Goal: Find specific page/section: Find specific page/section

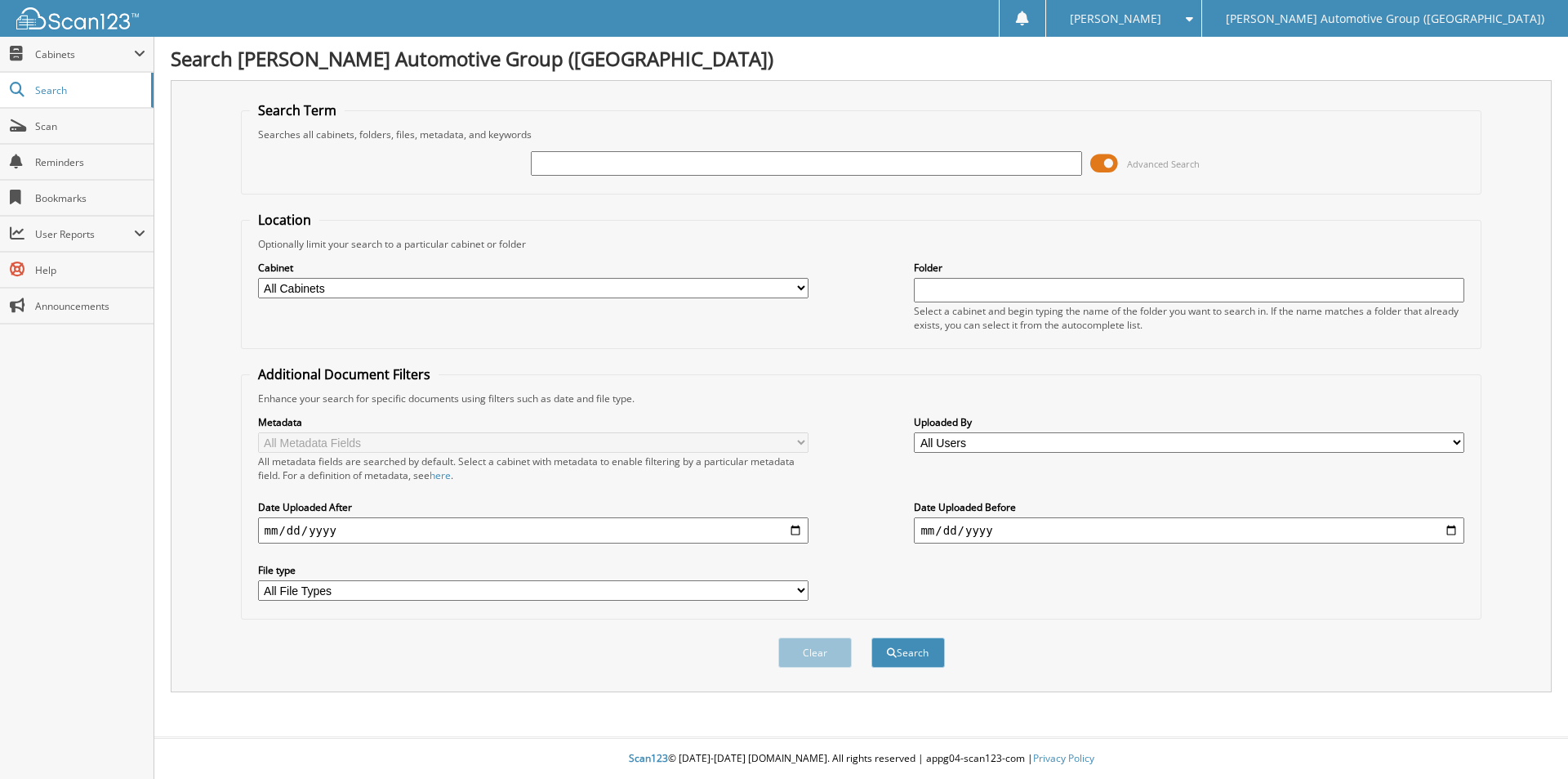
click at [546, 167] on input "text" at bounding box center [806, 163] width 551 height 24
type input "gs156014"
click at [871, 637] on button "Search" at bounding box center [908, 652] width 74 height 31
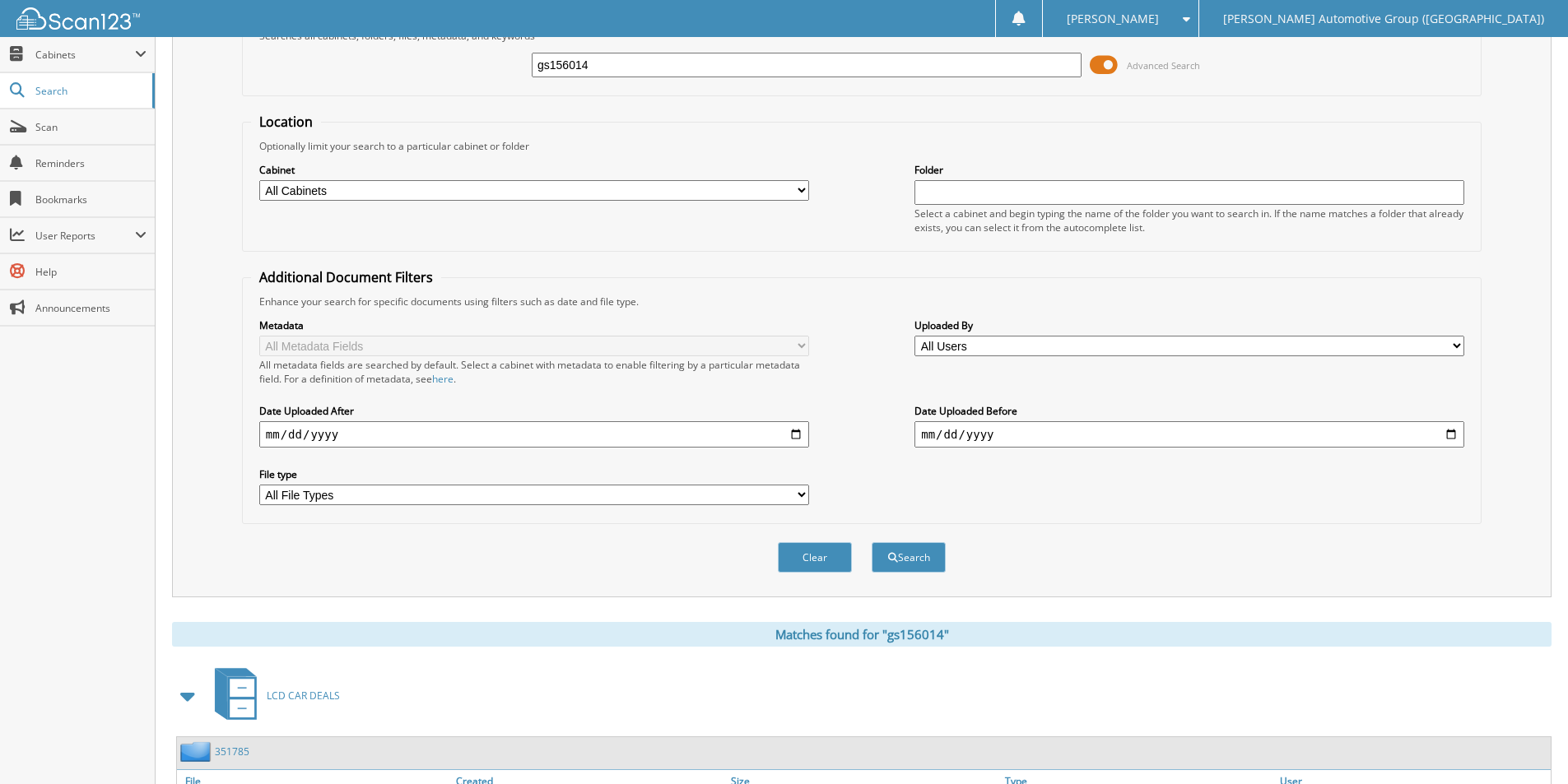
scroll to position [263, 0]
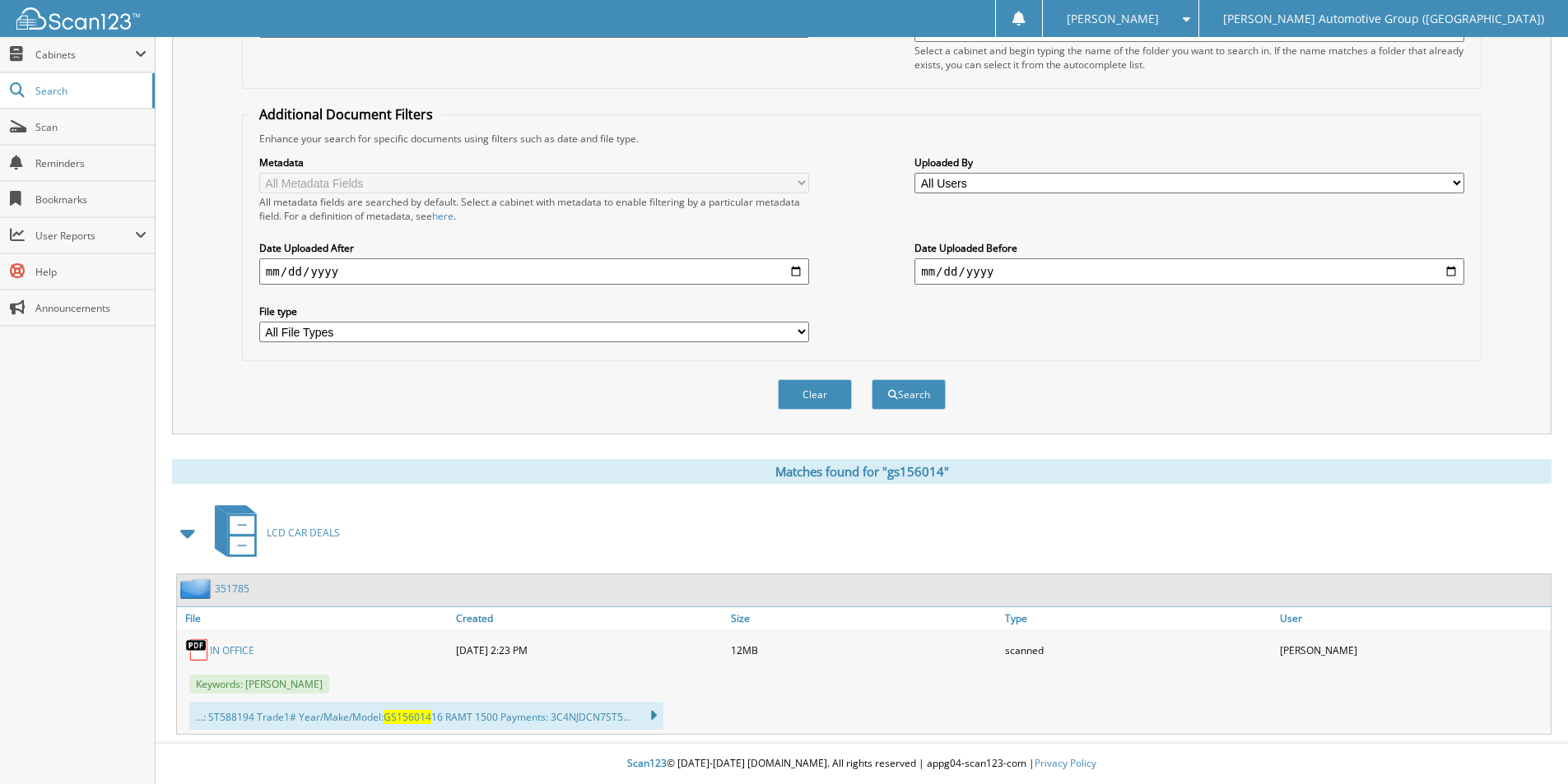
click at [236, 587] on link "351785" at bounding box center [232, 588] width 34 height 14
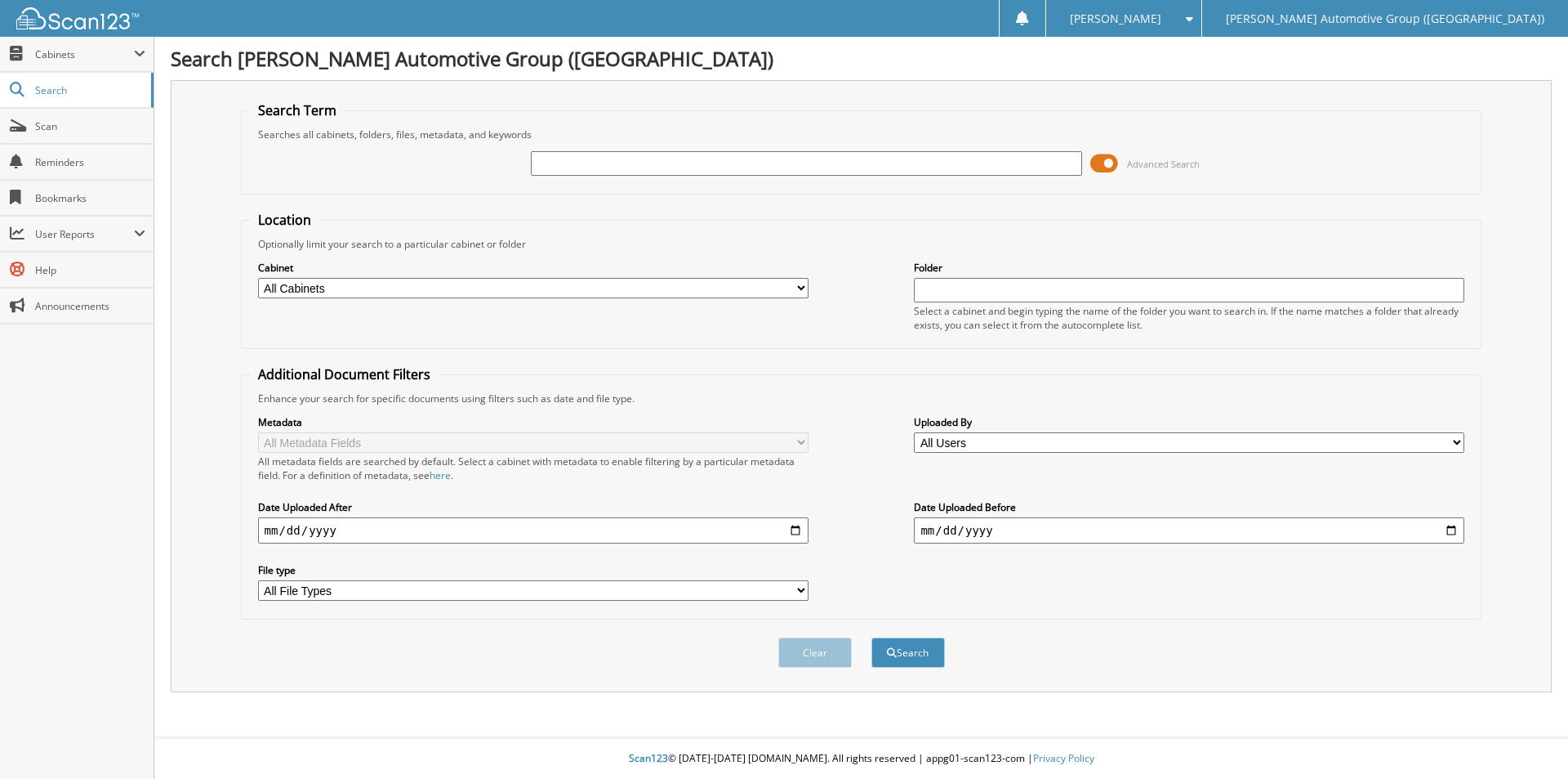
click at [792, 161] on input "text" at bounding box center [806, 163] width 551 height 24
type input "461913"
click at [899, 655] on button "Search" at bounding box center [908, 652] width 74 height 31
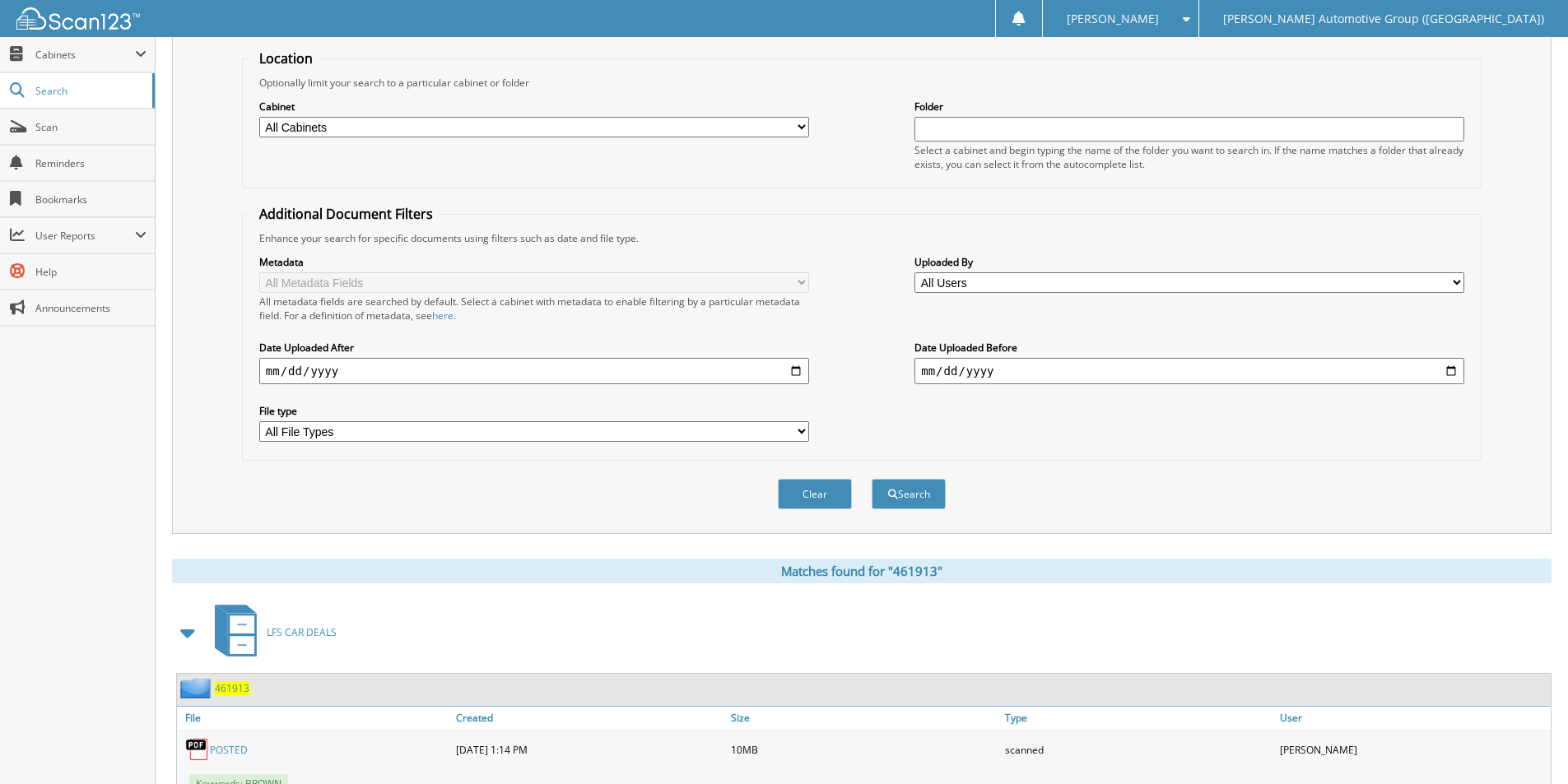
scroll to position [341, 0]
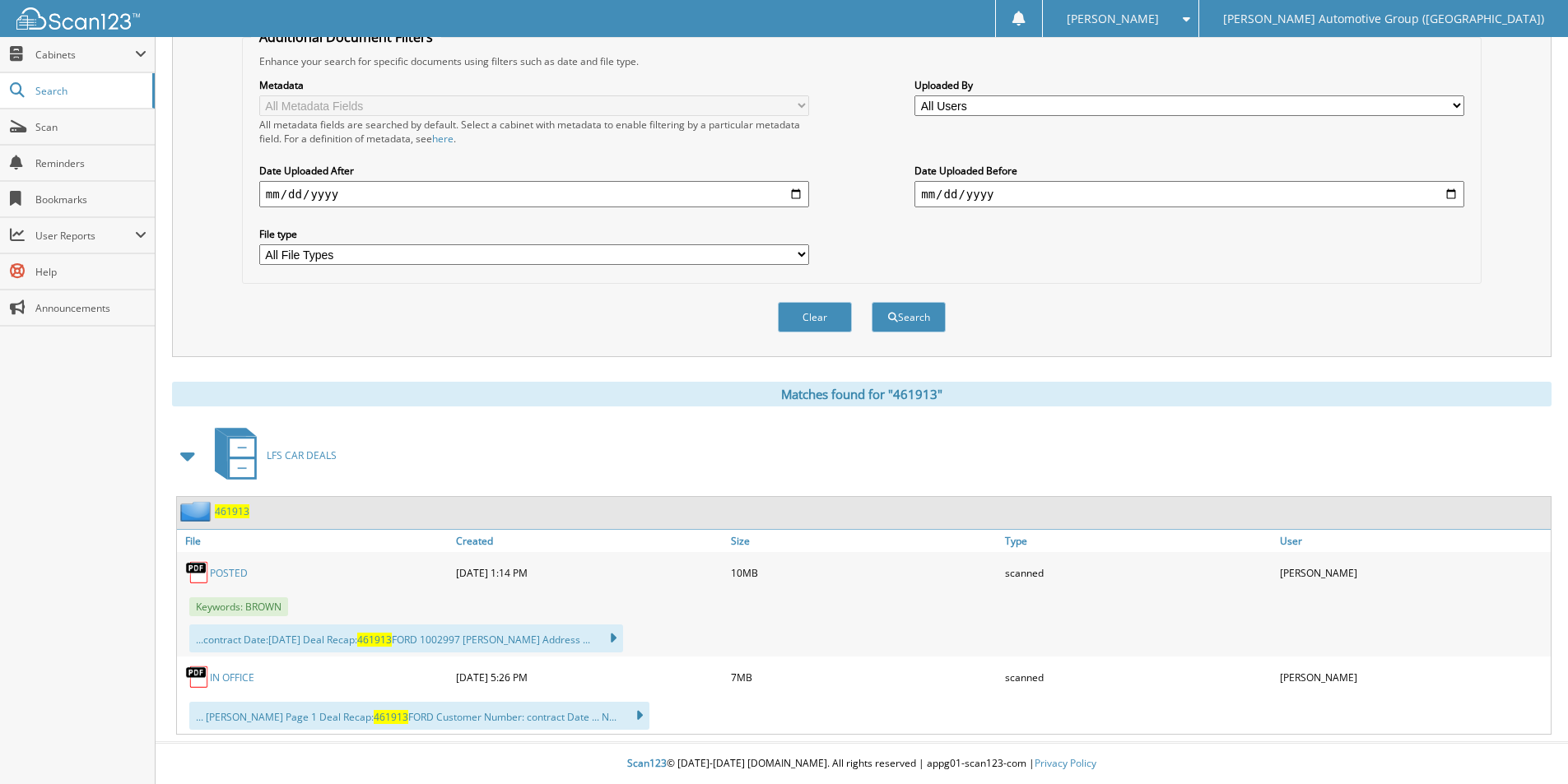
click at [242, 516] on span "461913" at bounding box center [232, 511] width 34 height 14
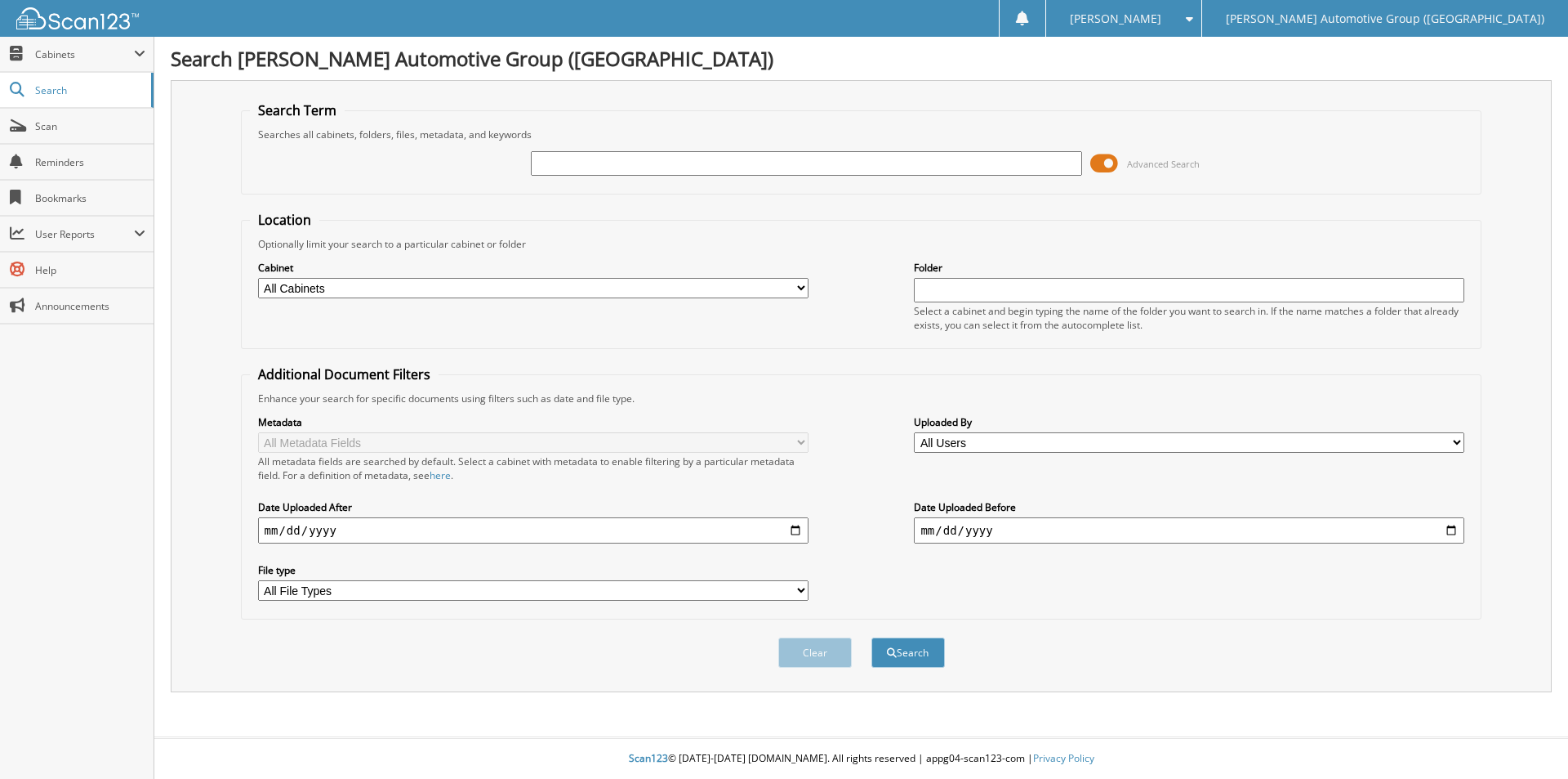
click at [592, 168] on input "text" at bounding box center [806, 163] width 551 height 24
paste input "351063"
type input "351063"
click at [909, 651] on button "Search" at bounding box center [908, 652] width 74 height 31
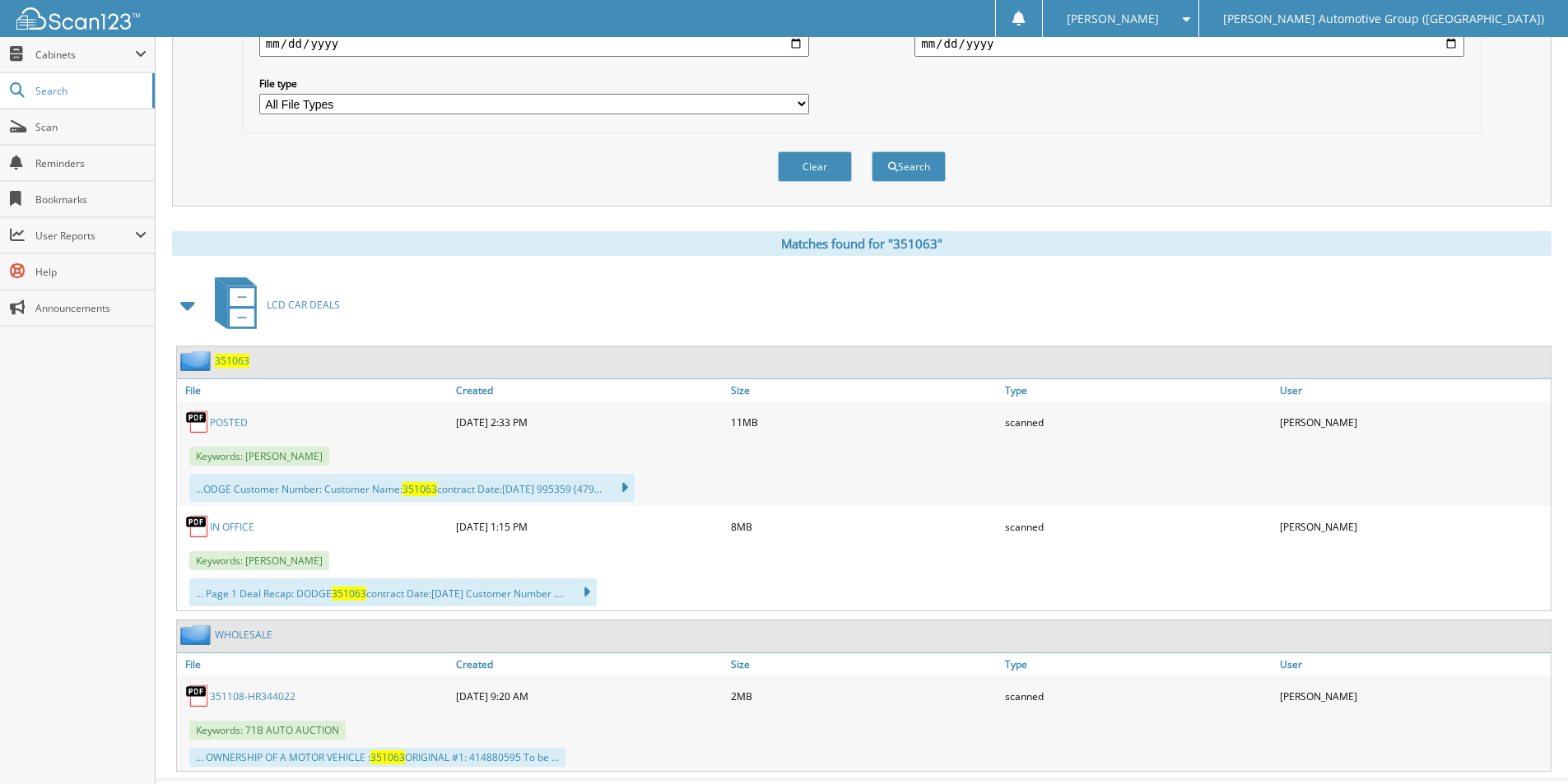
scroll to position [494, 0]
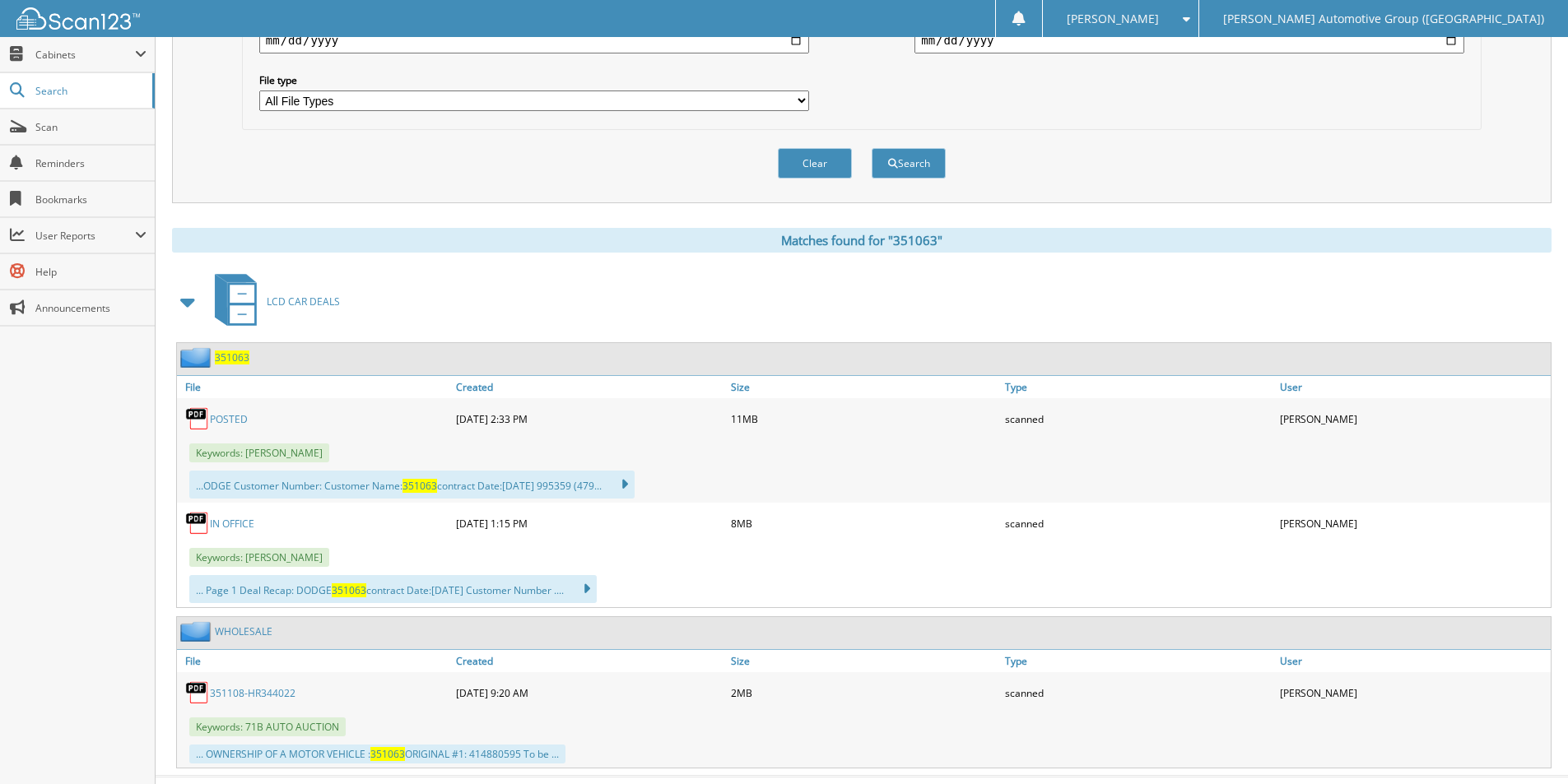
click at [233, 355] on span "351063" at bounding box center [232, 356] width 34 height 14
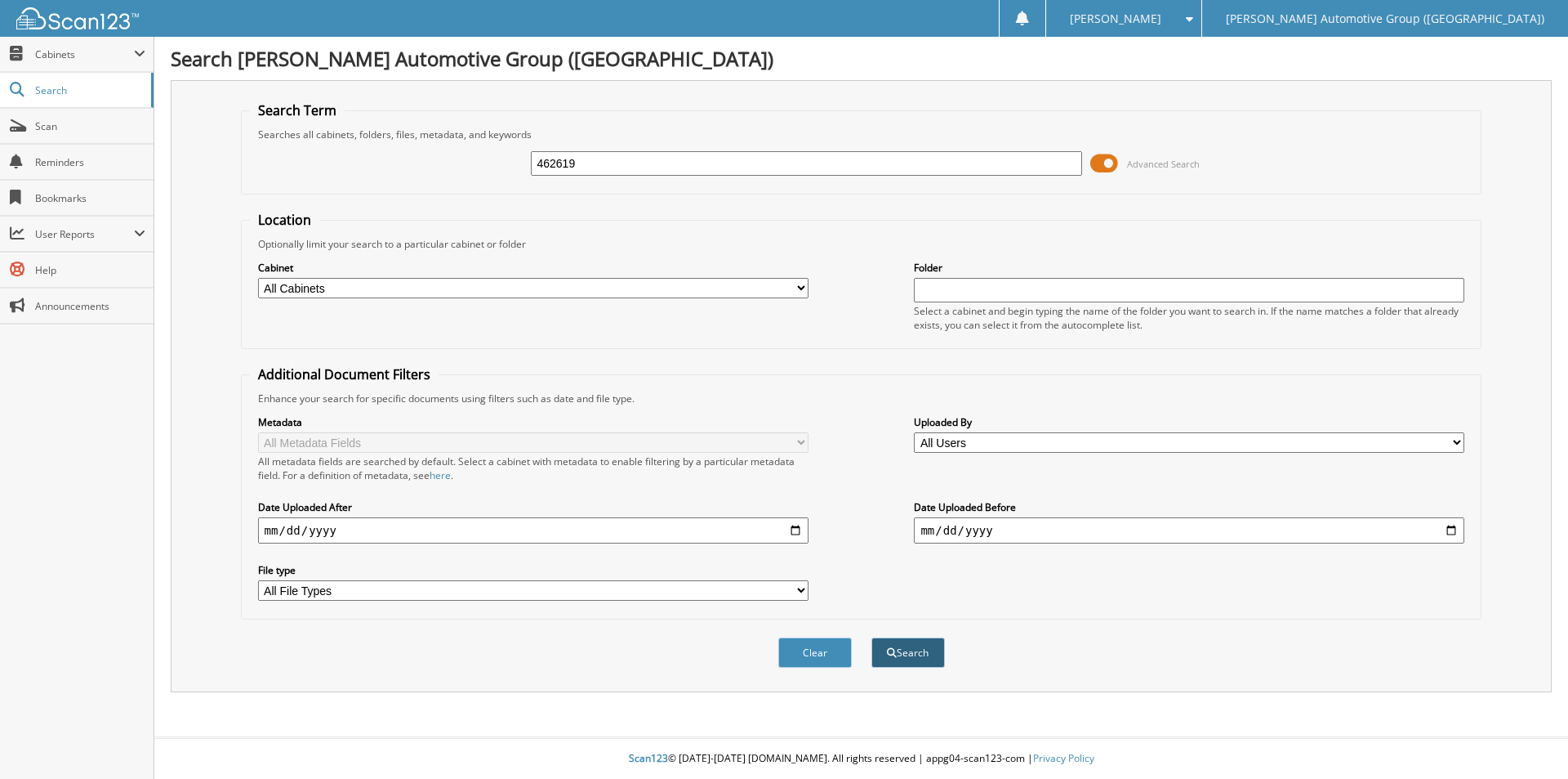
type input "462619"
click at [899, 646] on button "Search" at bounding box center [908, 652] width 74 height 31
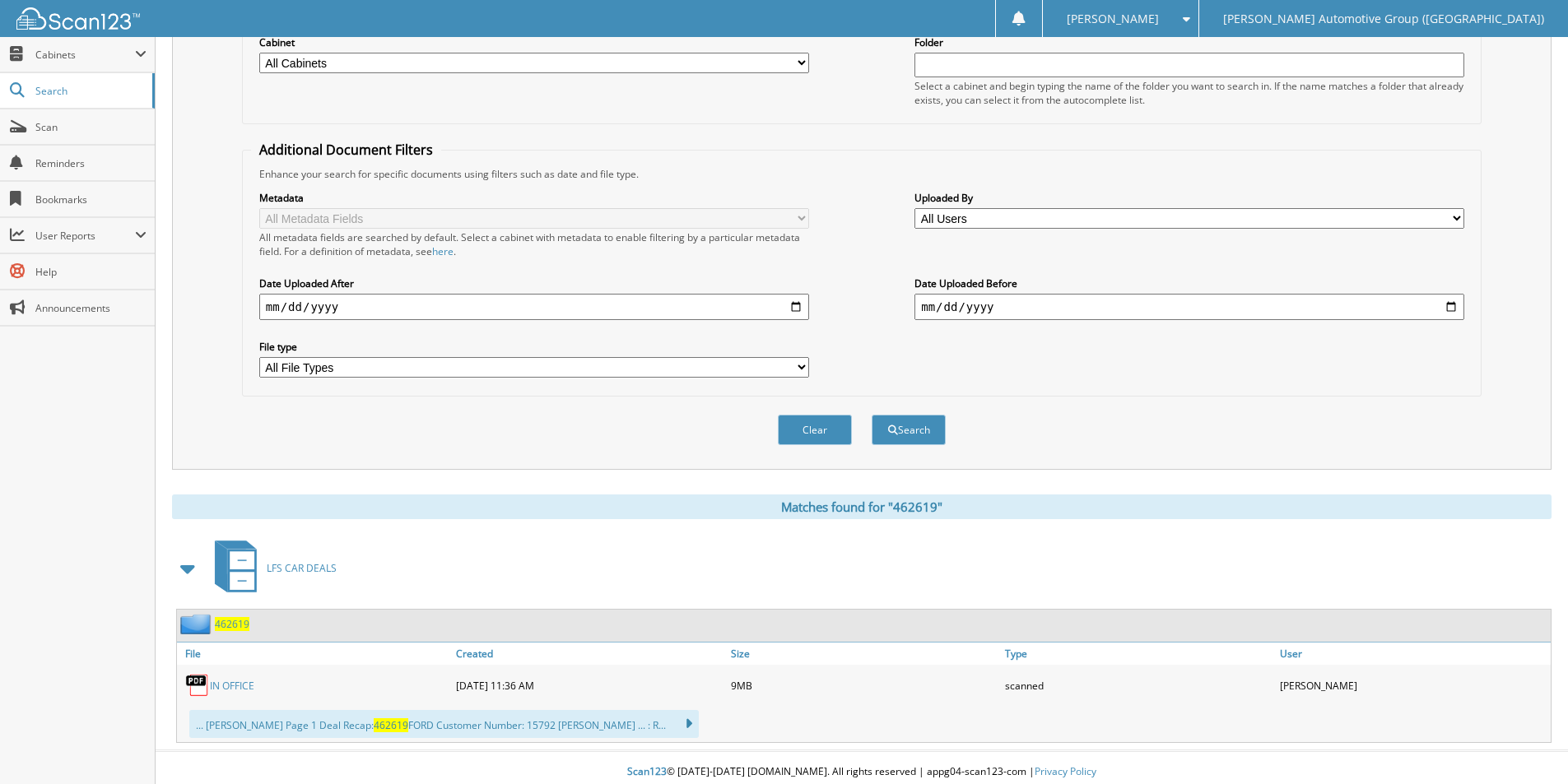
scroll to position [236, 0]
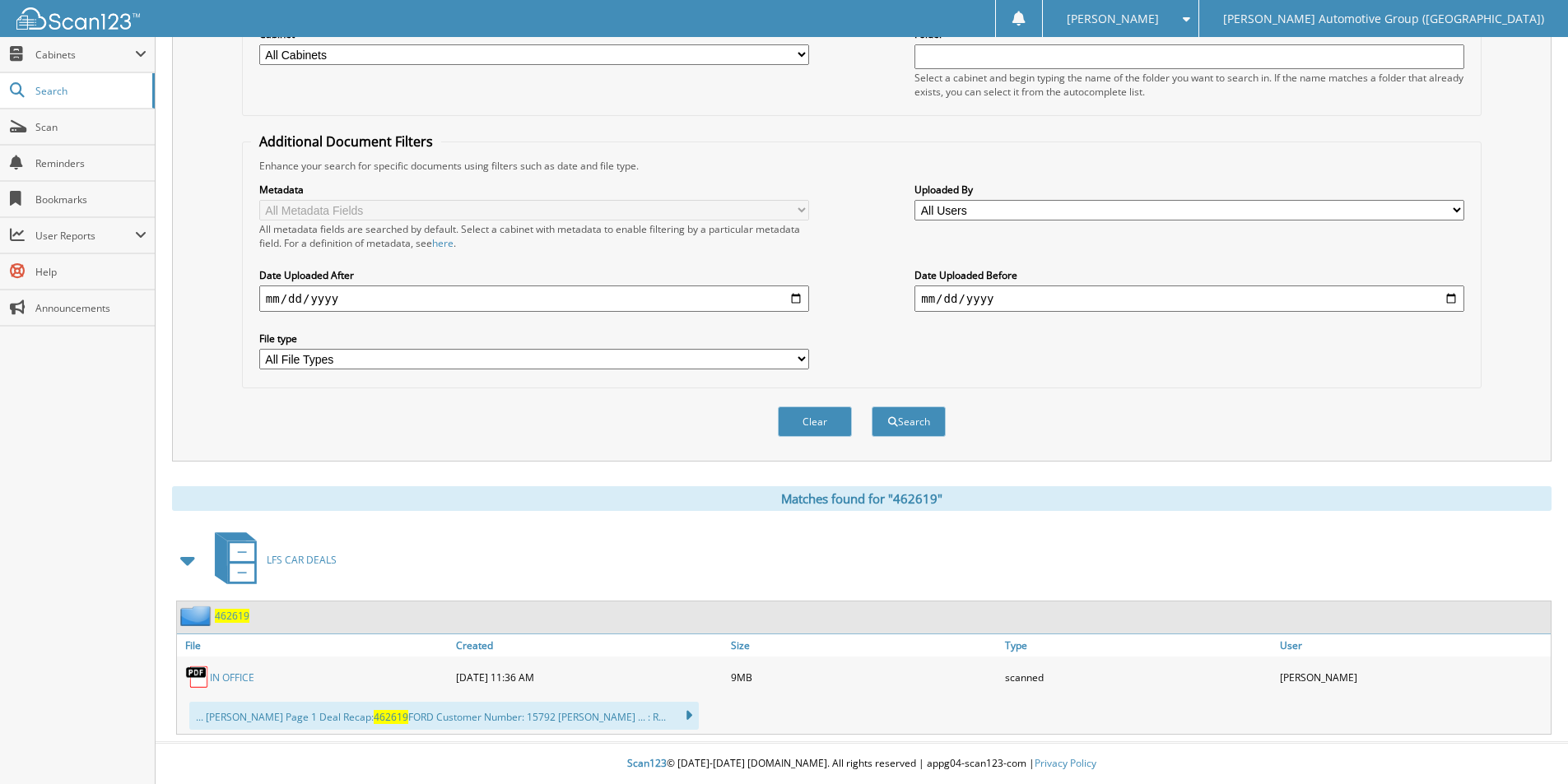
click at [233, 617] on span "462619" at bounding box center [232, 615] width 34 height 14
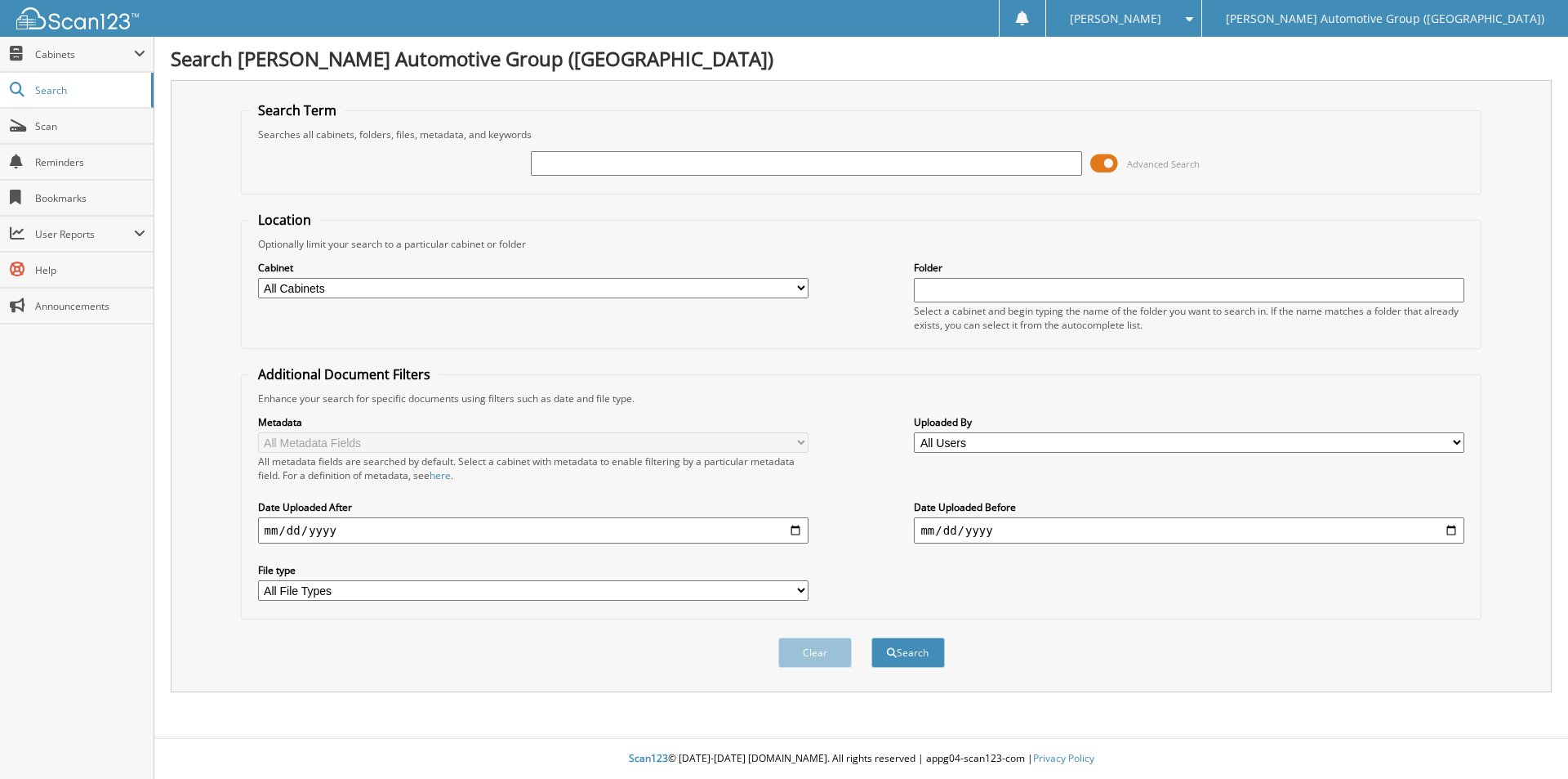
click at [775, 156] on input "text" at bounding box center [806, 163] width 551 height 24
type input "462621"
click at [898, 645] on button "Search" at bounding box center [908, 652] width 74 height 31
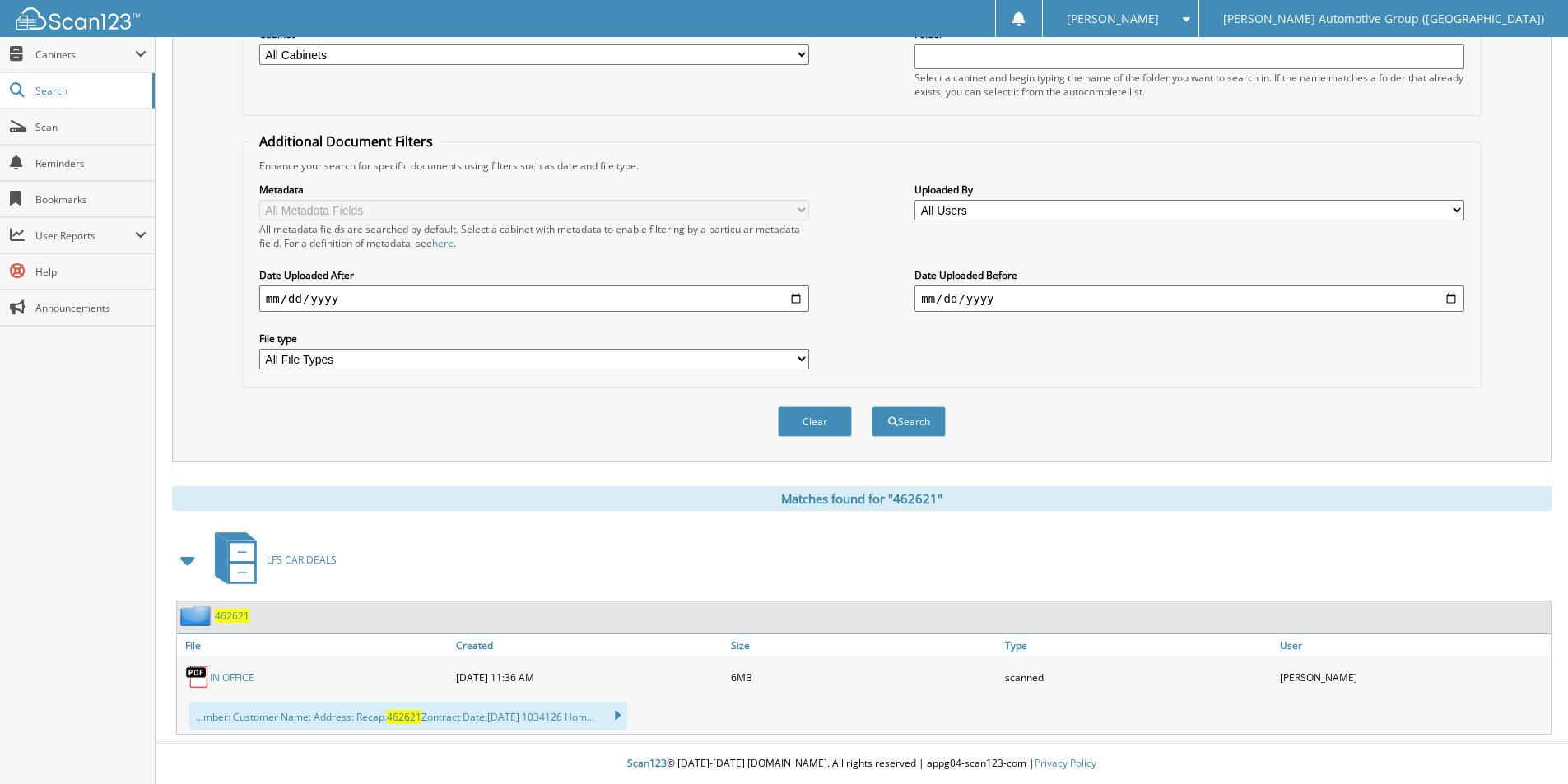
scroll to position [236, 0]
click at [239, 620] on span "462621" at bounding box center [232, 615] width 34 height 14
